Goal: Information Seeking & Learning: Learn about a topic

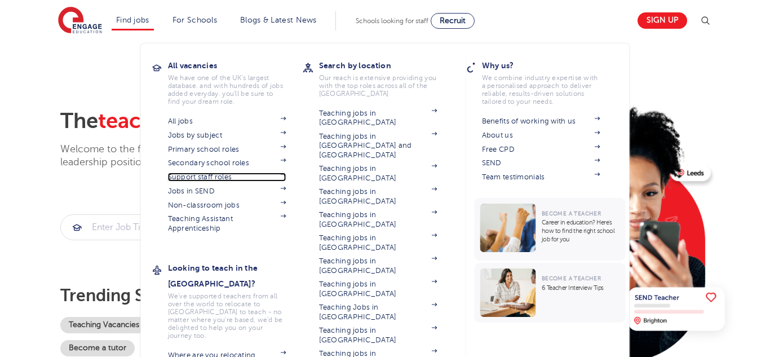
click at [193, 176] on link "Support staff roles" at bounding box center [227, 176] width 118 height 9
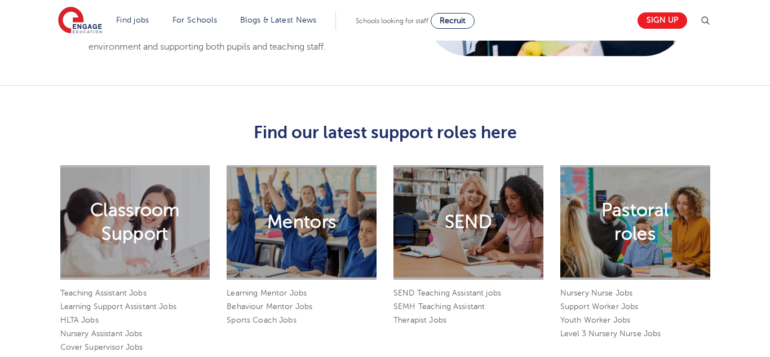
scroll to position [812, 0]
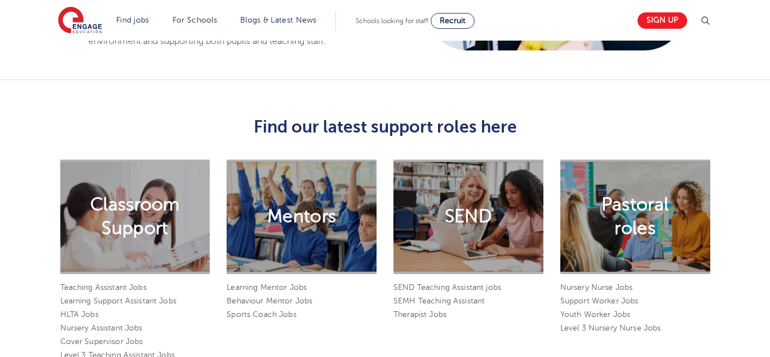
click at [150, 205] on h2 "Classroom Support" at bounding box center [135, 216] width 90 height 47
click at [106, 283] on link "Teaching Assistant Jobs" at bounding box center [103, 287] width 86 height 8
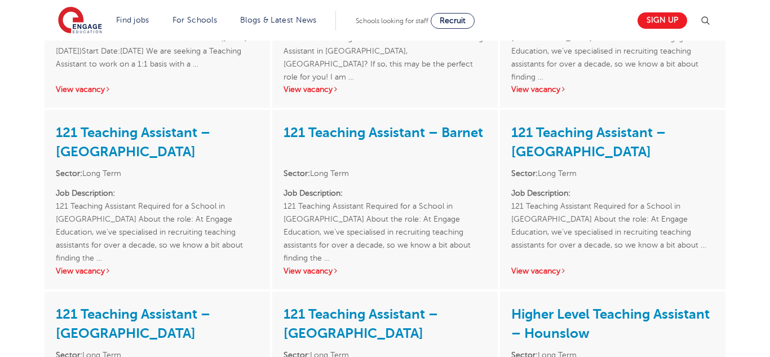
scroll to position [383, 0]
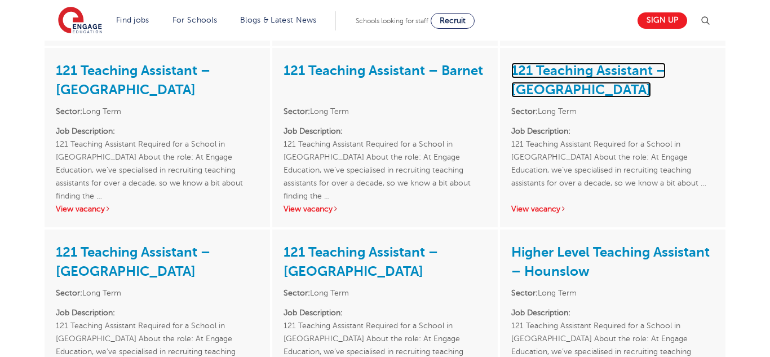
click at [552, 77] on link "121 Teaching Assistant – Tower Hamlets" at bounding box center [588, 80] width 154 height 35
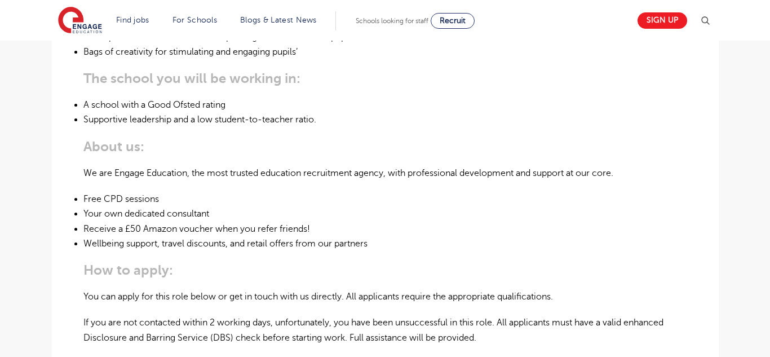
scroll to position [607, 0]
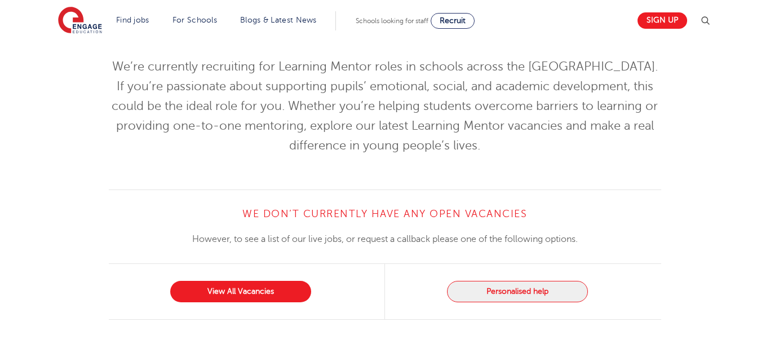
scroll to position [97, 0]
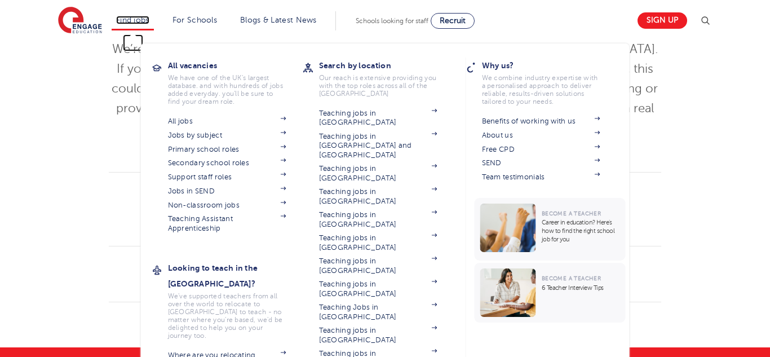
click at [144, 24] on link "Find jobs" at bounding box center [132, 20] width 33 height 8
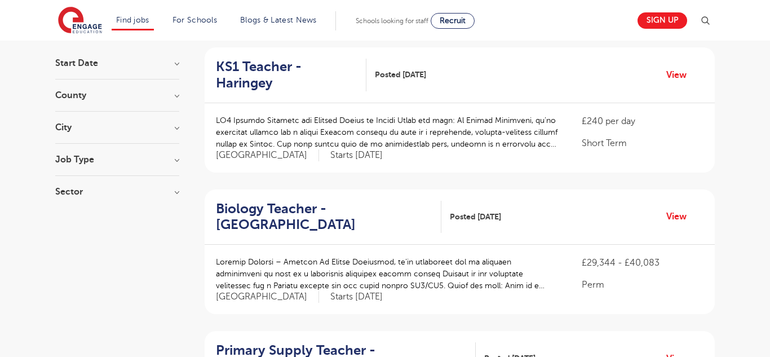
scroll to position [110, 0]
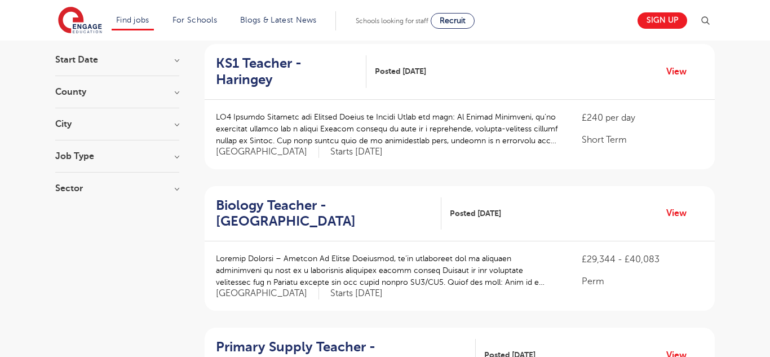
click at [96, 128] on div "City [GEOGRAPHIC_DATA] 60 [GEOGRAPHIC_DATA] 33 [GEOGRAPHIC_DATA] 32 [GEOGRAPHIC…" at bounding box center [117, 129] width 124 height 21
click at [148, 100] on div "County [GEOGRAPHIC_DATA] 601 [GEOGRAPHIC_DATA] 133 [GEOGRAPHIC_DATA] 24 [GEOGRA…" at bounding box center [117, 97] width 124 height 21
click at [167, 93] on h3 "County" at bounding box center [117, 91] width 124 height 9
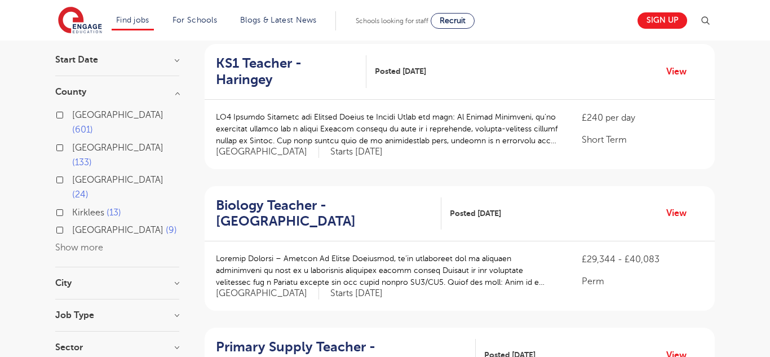
click at [72, 116] on label "London 601" at bounding box center [125, 123] width 107 height 30
click at [72, 116] on input "London 601" at bounding box center [75, 113] width 7 height 7
click at [86, 310] on h3 "Job Type" at bounding box center [117, 314] width 124 height 9
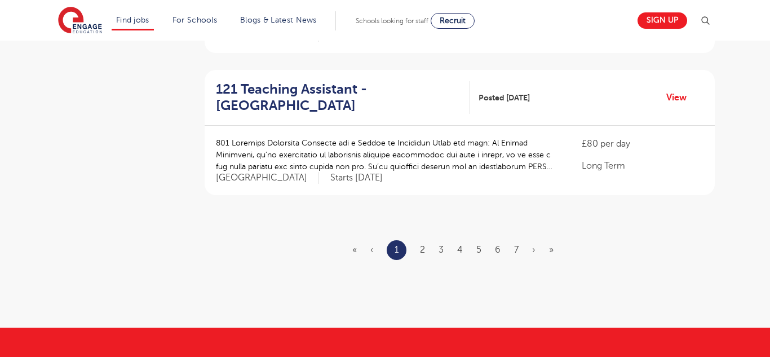
scroll to position [1363, 0]
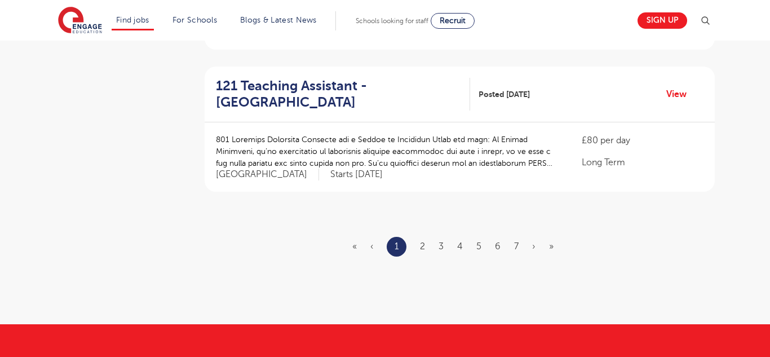
click at [414, 237] on ul "« ‹ 1 2 3 4 5 6 7 › »" at bounding box center [459, 247] width 215 height 20
click at [419, 237] on ul "« ‹ 1 2 3 4 5 6 7 › »" at bounding box center [459, 247] width 215 height 20
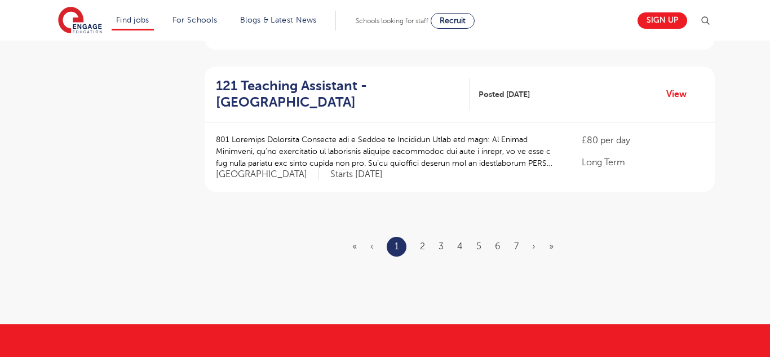
click at [427, 237] on ul "« ‹ 1 2 3 4 5 6 7 › »" at bounding box center [459, 247] width 215 height 20
click at [425, 237] on ul "« ‹ 1 2 3 4 5 6 7 › »" at bounding box center [459, 247] width 215 height 20
click at [421, 241] on link "2" at bounding box center [422, 246] width 5 height 10
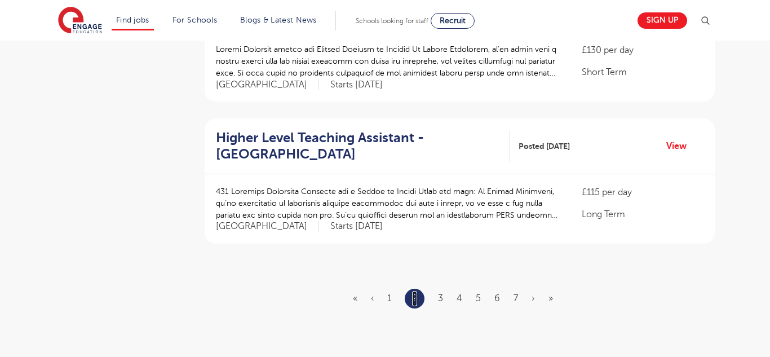
scroll to position [1312, 0]
click at [439, 292] on link "3" at bounding box center [440, 297] width 5 height 10
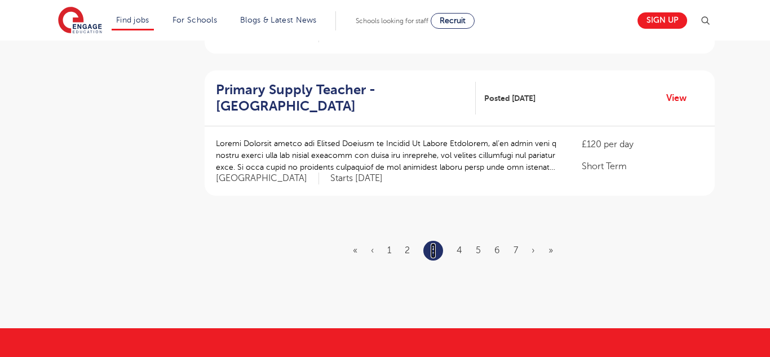
scroll to position [1360, 0]
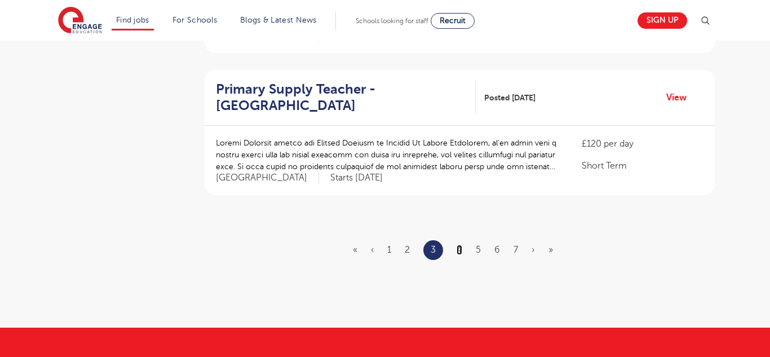
click at [456, 244] on link "4" at bounding box center [459, 249] width 6 height 10
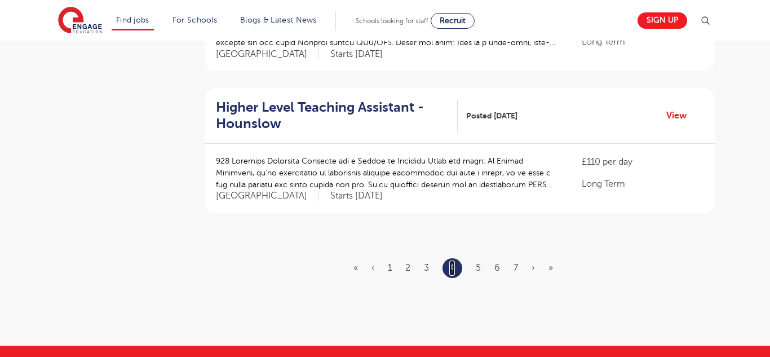
scroll to position [1364, 0]
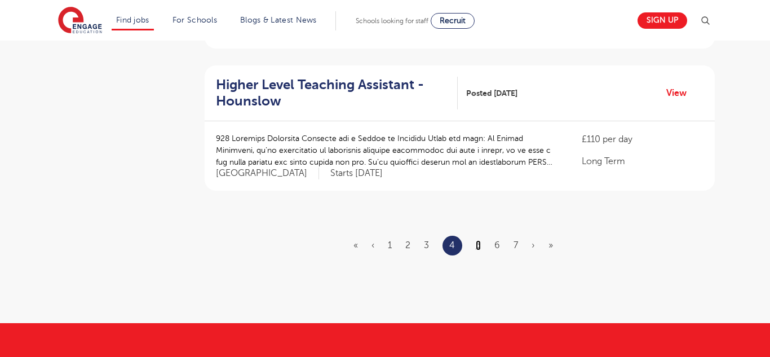
click at [477, 240] on link "5" at bounding box center [477, 245] width 5 height 10
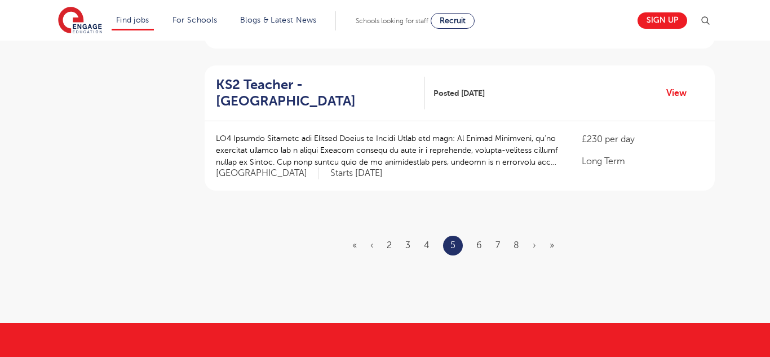
scroll to position [0, 0]
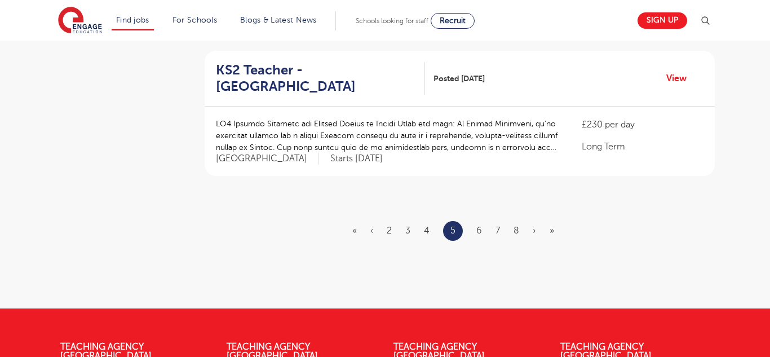
scroll to position [1380, 0]
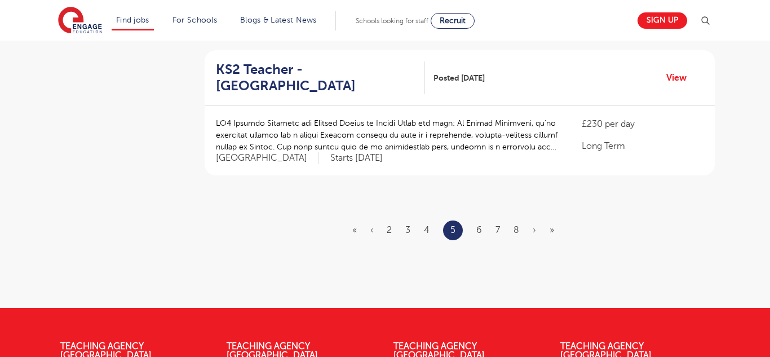
click at [475, 220] on ul "« ‹ 2 3 4 5 6 7 8 › »" at bounding box center [459, 230] width 215 height 20
click at [477, 225] on link "6" at bounding box center [479, 230] width 6 height 10
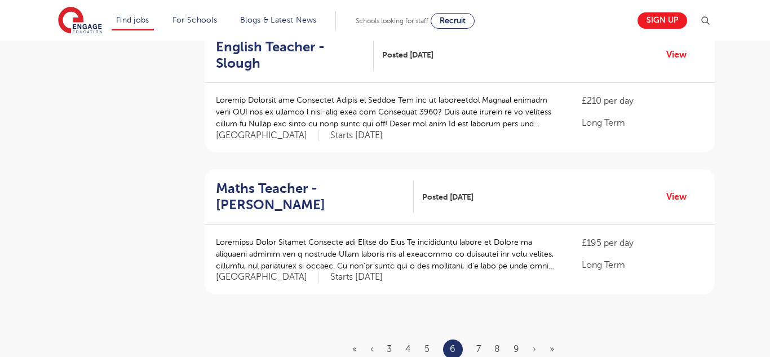
scroll to position [1265, 0]
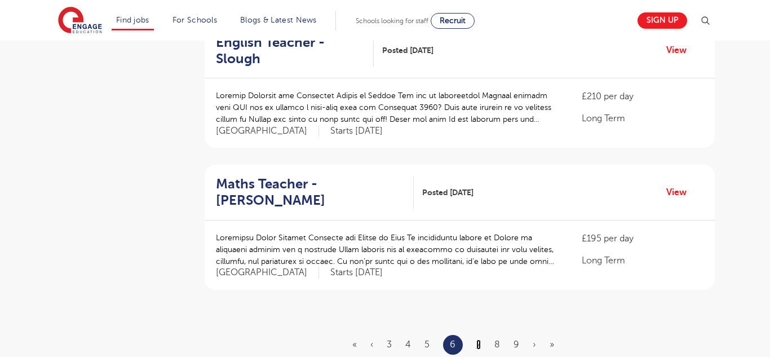
click at [478, 339] on link "7" at bounding box center [478, 344] width 5 height 10
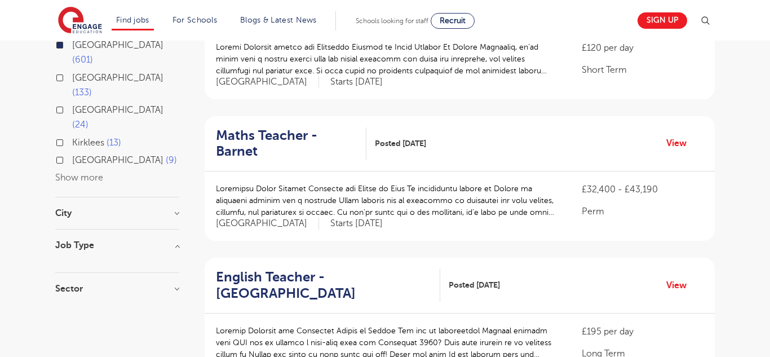
scroll to position [181, 0]
click at [130, 240] on h3 "Job Type" at bounding box center [117, 244] width 124 height 9
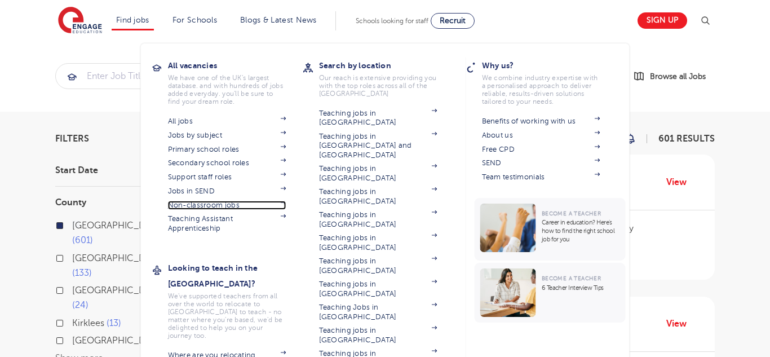
click at [194, 203] on link "Non-classroom jobs" at bounding box center [227, 205] width 118 height 9
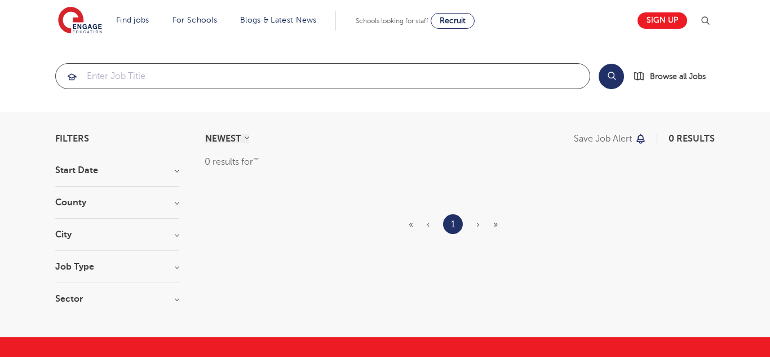
click at [165, 72] on input "search" at bounding box center [322, 76] width 533 height 25
type input "admin"
click button "Submit" at bounding box center [0, 0] width 0 height 0
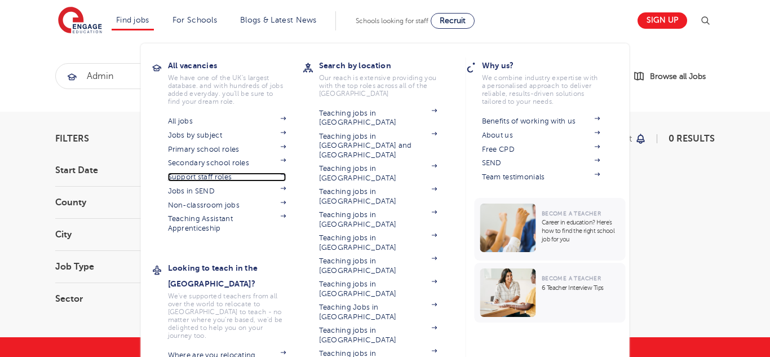
click at [186, 177] on link "Support staff roles" at bounding box center [227, 176] width 118 height 9
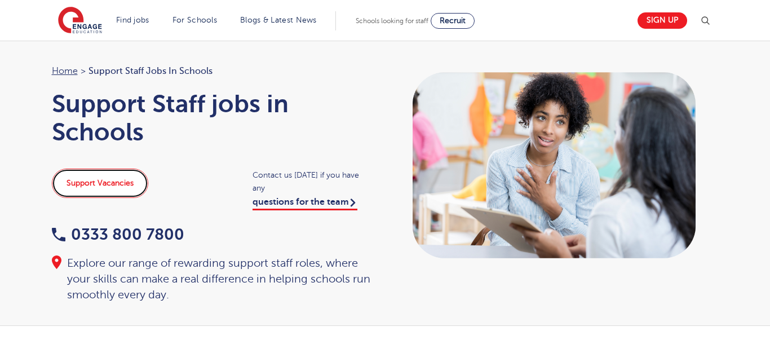
click at [112, 181] on link "Support Vacancies" at bounding box center [100, 182] width 96 height 29
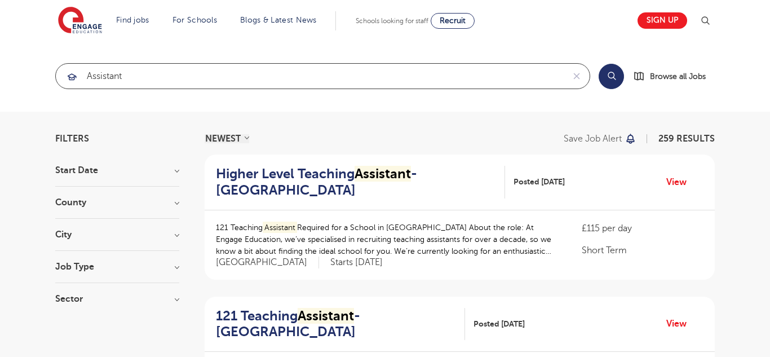
click at [250, 68] on input "assistant" at bounding box center [310, 76] width 508 height 25
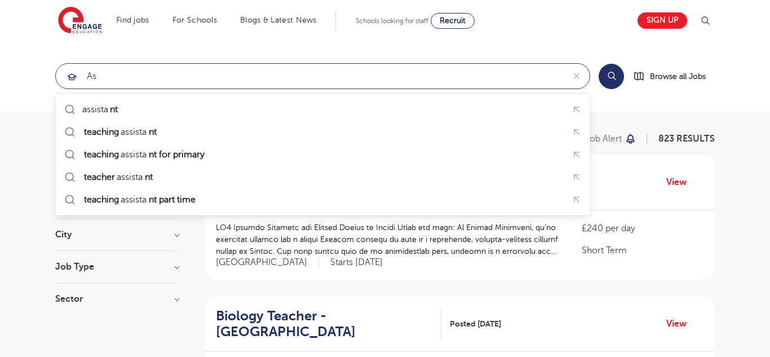
type input "a"
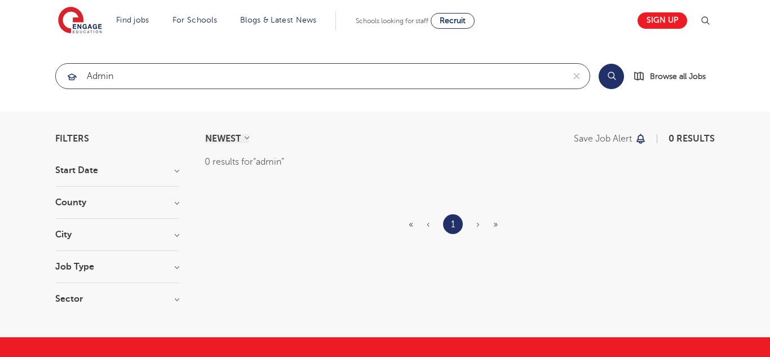
type input "admin"
click button "Submit" at bounding box center [0, 0] width 0 height 0
click at [229, 82] on input "admin" at bounding box center [310, 76] width 508 height 25
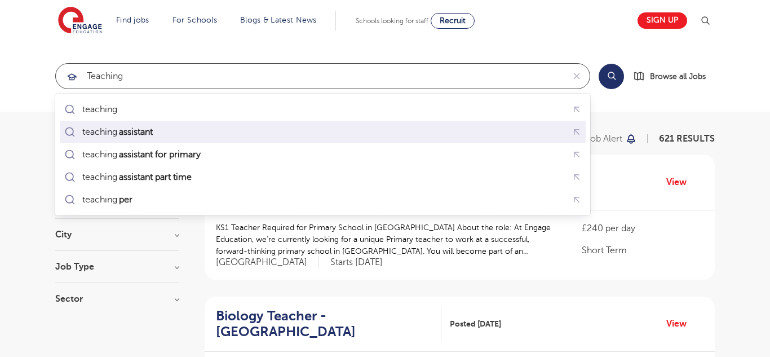
click at [183, 135] on div "teaching assistant" at bounding box center [322, 131] width 521 height 17
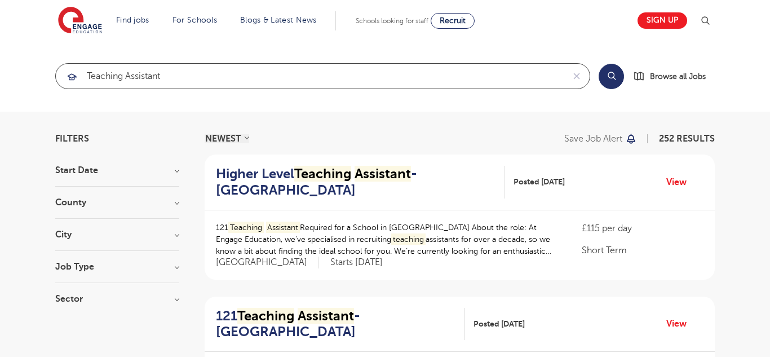
type input "teaching assistant"
click at [84, 235] on h3 "City" at bounding box center [117, 234] width 124 height 9
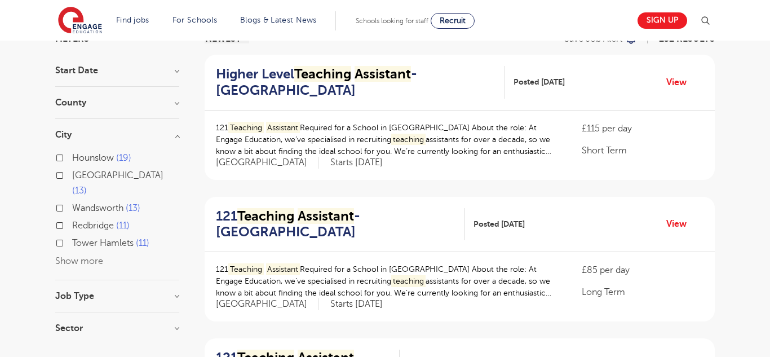
scroll to position [102, 0]
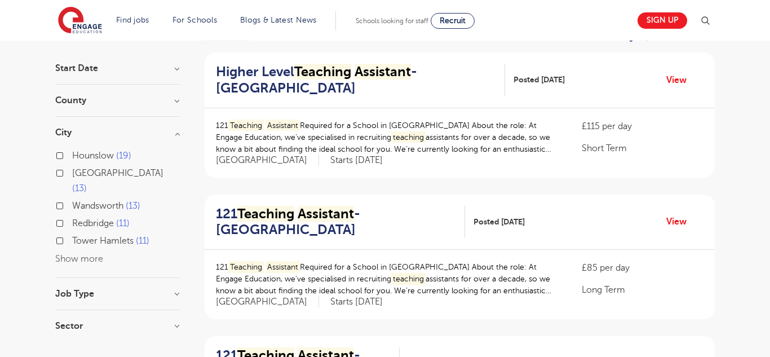
click at [88, 254] on button "Show more" at bounding box center [79, 259] width 48 height 10
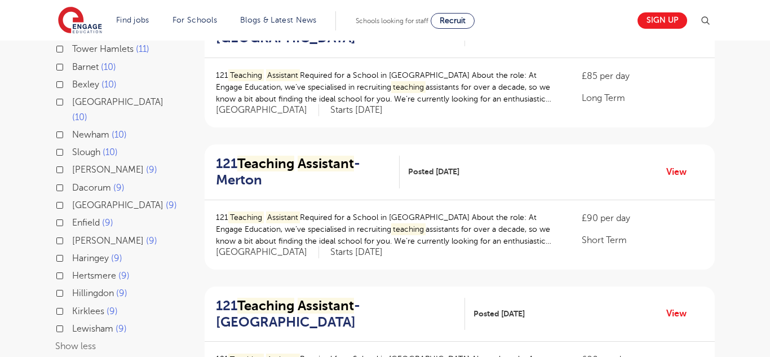
scroll to position [295, 0]
